Goal: Transaction & Acquisition: Subscribe to service/newsletter

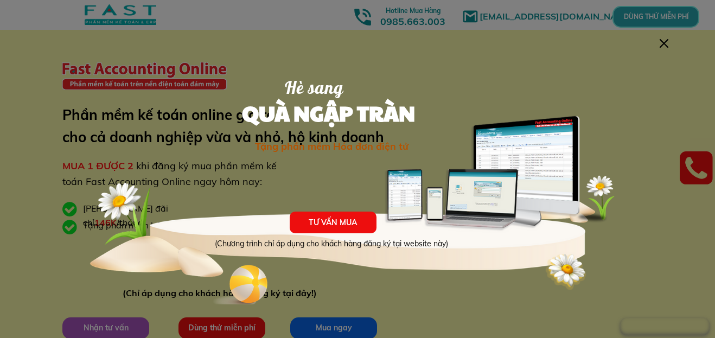
click at [662, 43] on div at bounding box center [663, 43] width 9 height 9
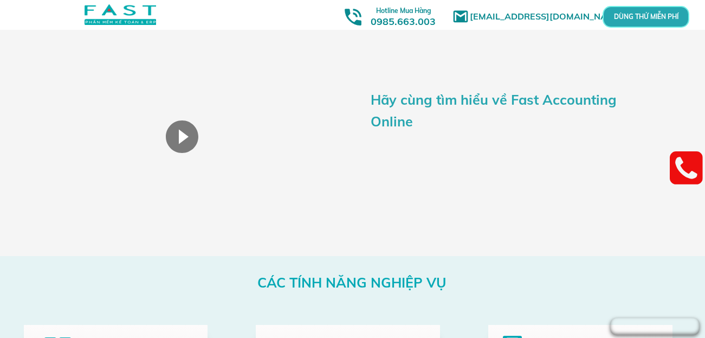
scroll to position [1952, 0]
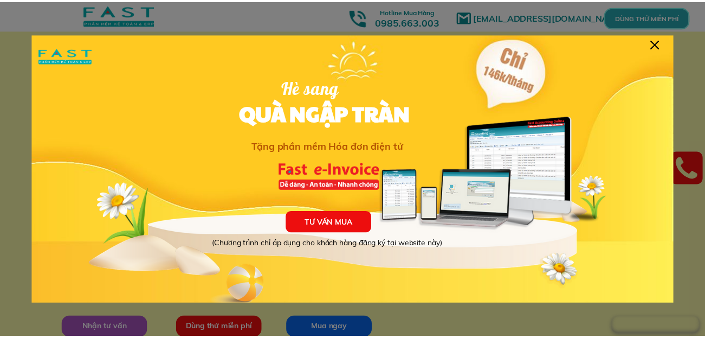
scroll to position [1, 0]
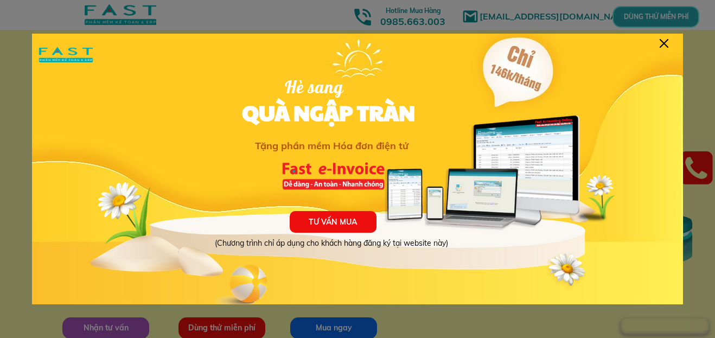
click at [663, 43] on div at bounding box center [663, 43] width 9 height 9
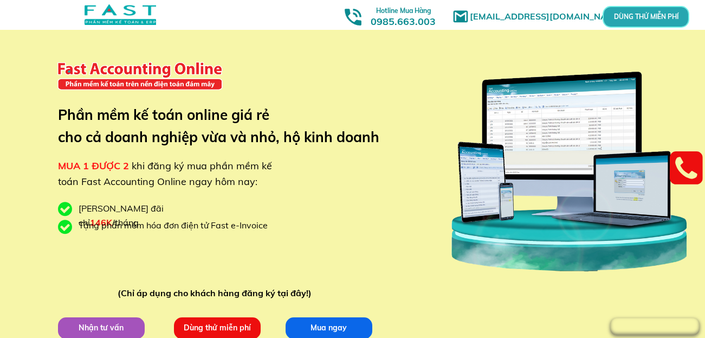
click at [656, 17] on p "DÙNG THỬ MIỄN PHÍ" at bounding box center [646, 17] width 26 height 6
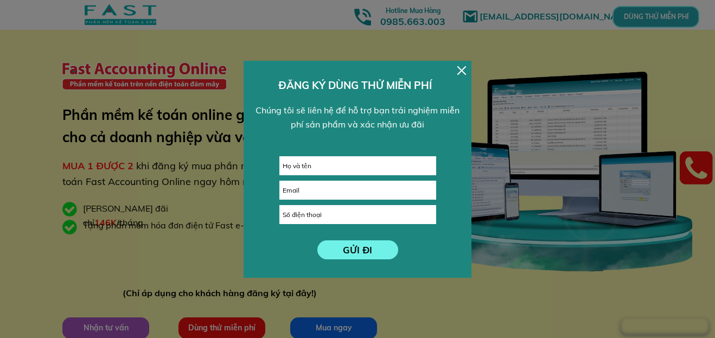
click at [461, 68] on div at bounding box center [461, 70] width 9 height 9
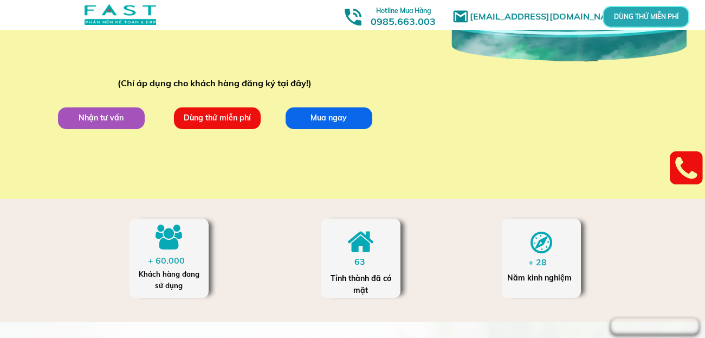
scroll to position [325, 0]
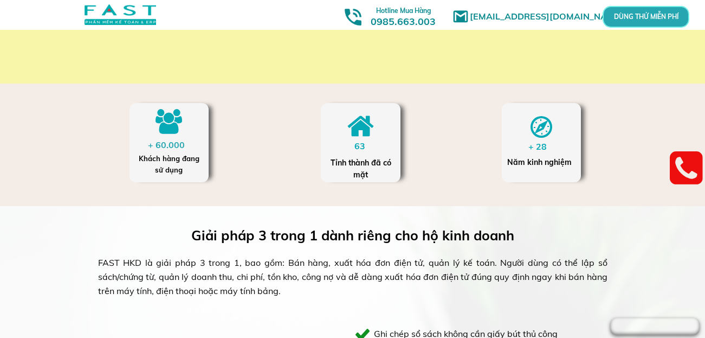
click at [176, 138] on div "+ 60.000" at bounding box center [169, 145] width 42 height 14
click at [170, 119] on div at bounding box center [169, 122] width 27 height 26
click at [171, 163] on div "Khách hàng đang sử dụng" at bounding box center [169, 164] width 68 height 23
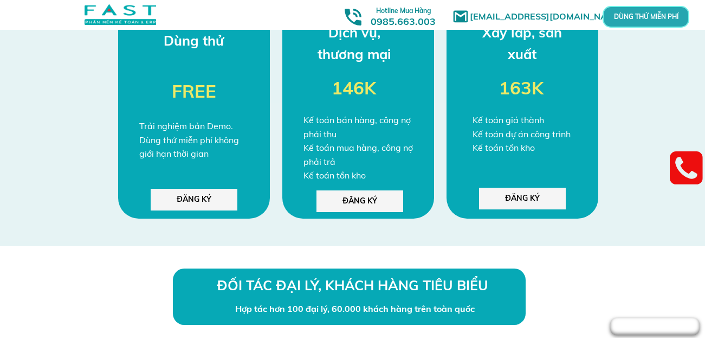
scroll to position [2824, 0]
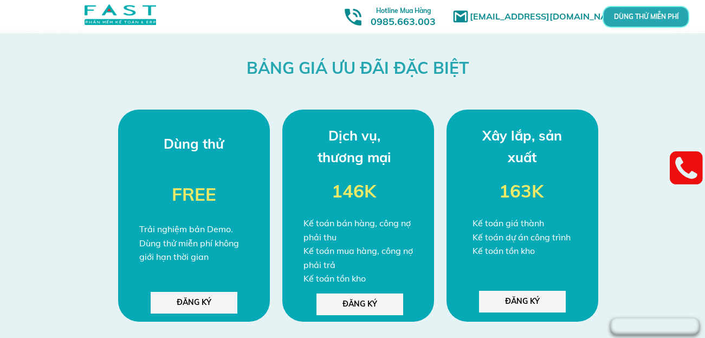
click at [207, 300] on p "ĐĂNG KÝ" at bounding box center [194, 303] width 87 height 22
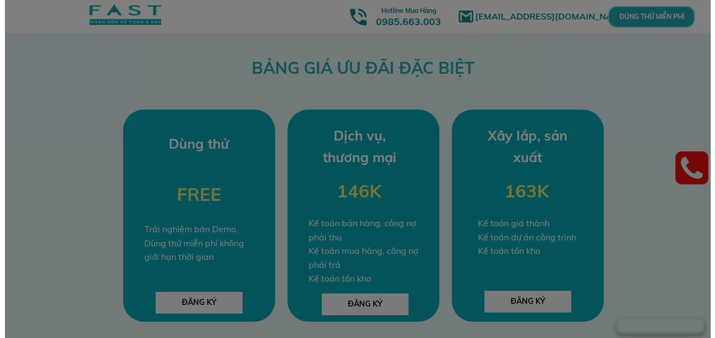
scroll to position [0, 0]
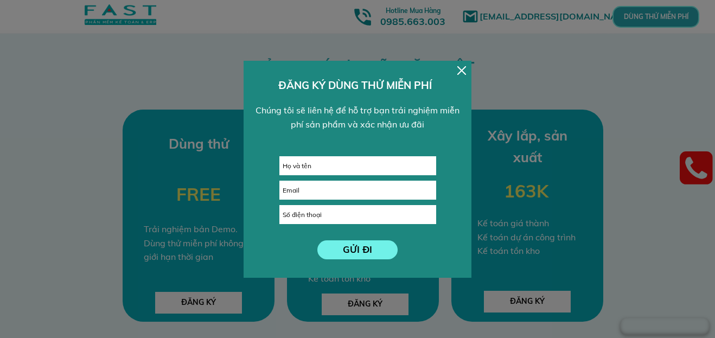
click at [464, 69] on div at bounding box center [461, 70] width 9 height 9
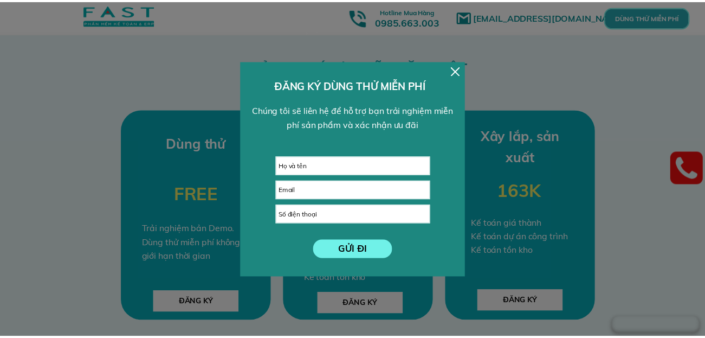
scroll to position [2824, 0]
